Goal: Task Accomplishment & Management: Manage account settings

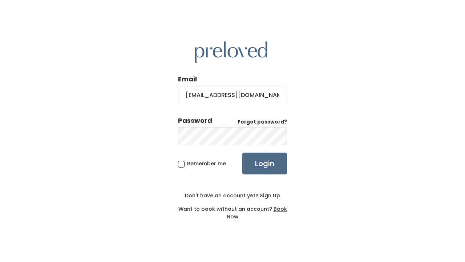
type input "[EMAIL_ADDRESS][DOMAIN_NAME]"
click at [270, 158] on input "Login" at bounding box center [264, 164] width 45 height 22
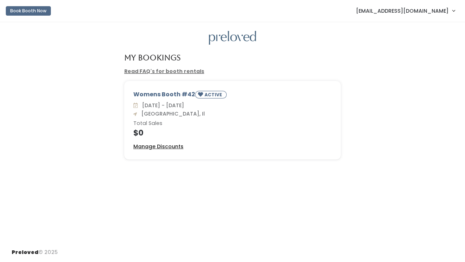
click at [164, 148] on u "Manage Discounts" at bounding box center [158, 146] width 50 height 7
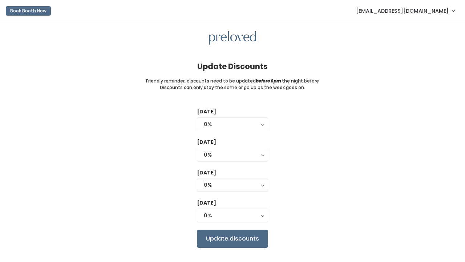
scroll to position [14, 0]
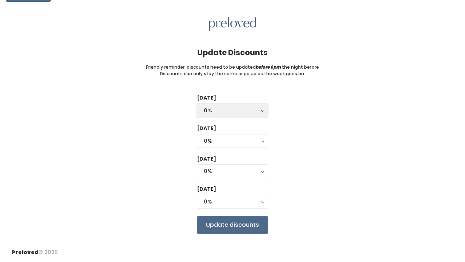
click at [223, 109] on div "0%" at bounding box center [232, 110] width 57 height 8
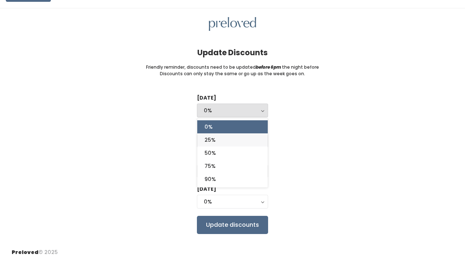
click at [216, 141] on link "25%" at bounding box center [232, 139] width 70 height 13
select select "25%"
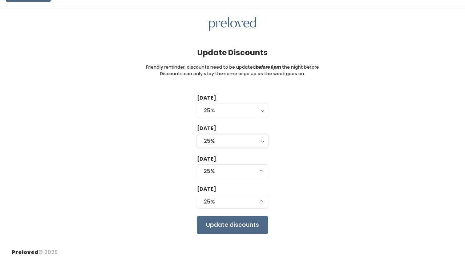
click at [216, 141] on div "25%" at bounding box center [232, 141] width 57 height 8
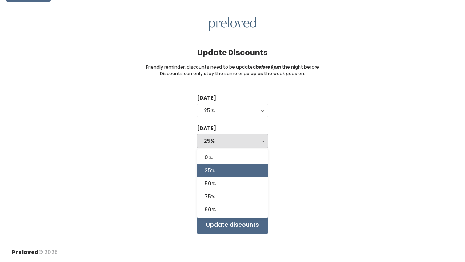
click at [208, 173] on span "25%" at bounding box center [210, 170] width 11 height 8
select select "25%"
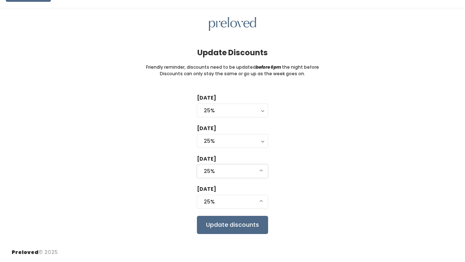
click at [208, 173] on div "25%" at bounding box center [232, 171] width 57 height 8
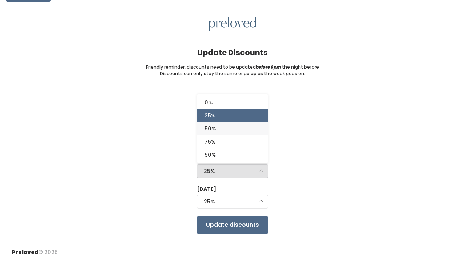
click at [213, 128] on span "50%" at bounding box center [210, 129] width 11 height 8
select select "50%"
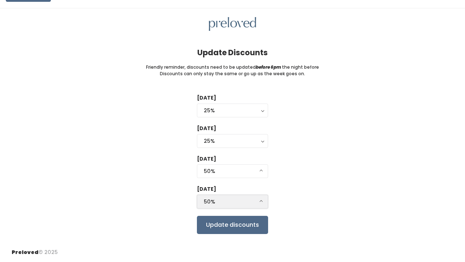
click at [207, 204] on div "50%" at bounding box center [232, 202] width 57 height 8
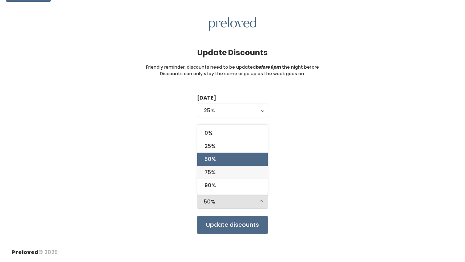
click at [211, 174] on span "75%" at bounding box center [210, 172] width 11 height 8
select select "75%"
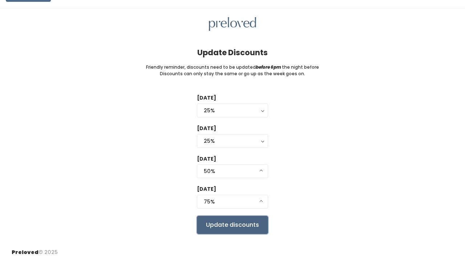
click at [218, 228] on input "Update discounts" at bounding box center [232, 225] width 71 height 18
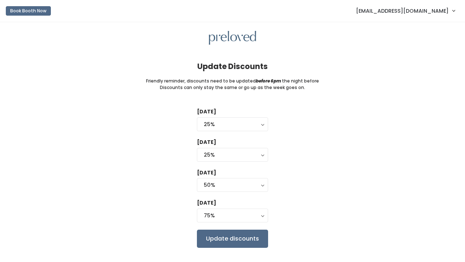
select select "25%"
select select "50%"
select select "75%"
click at [32, 10] on button "Book Booth Now" at bounding box center [28, 10] width 45 height 9
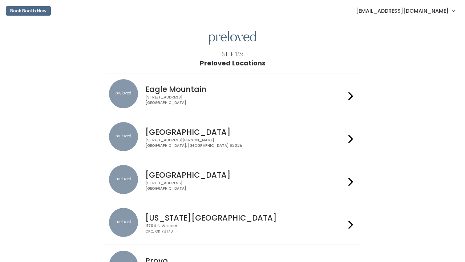
click at [419, 12] on span "[EMAIL_ADDRESS][DOMAIN_NAME]" at bounding box center [402, 11] width 93 height 8
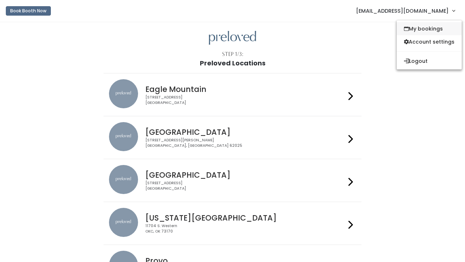
click at [421, 29] on link "My bookings" at bounding box center [429, 28] width 65 height 13
